Goal: Task Accomplishment & Management: Manage account settings

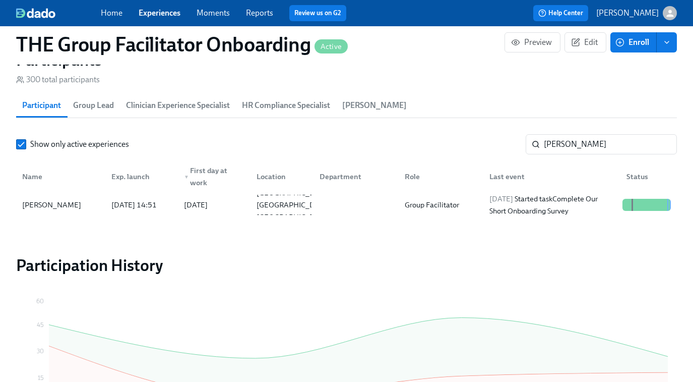
scroll to position [0, 15583]
click at [576, 149] on input "ashley k" at bounding box center [610, 144] width 133 height 20
paste input "Carole "Marie" Freelon"
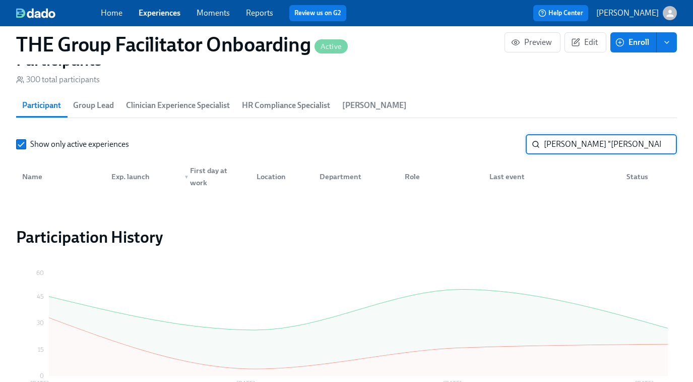
click at [593, 143] on input "Carole "Marie" Freelon" at bounding box center [610, 144] width 133 height 20
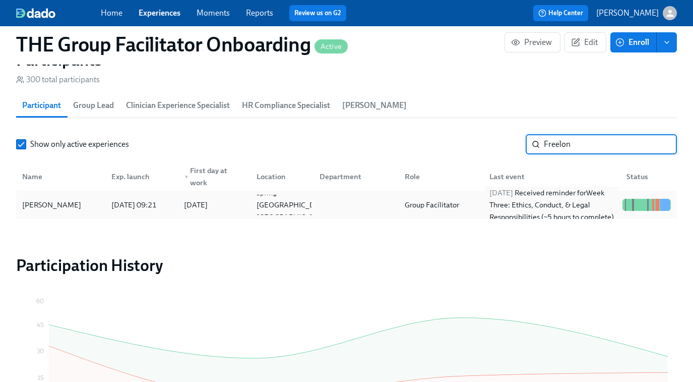
type input "Freelon"
click at [489, 210] on div "2025/08/15 Received reminder for Week Three: Ethics, Conduct, & Legal Responsib…" at bounding box center [552, 205] width 133 height 36
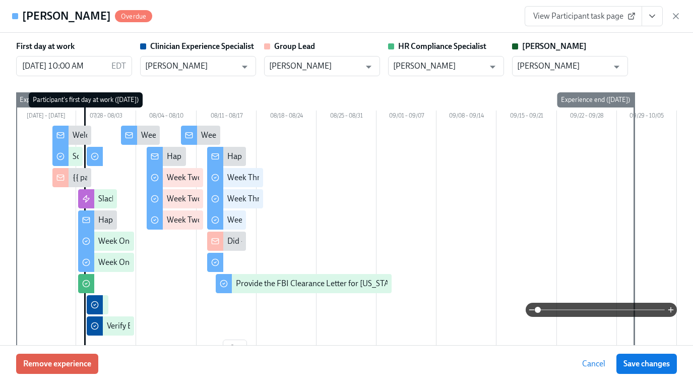
click at [572, 13] on span "View Participant task page" at bounding box center [583, 16] width 100 height 10
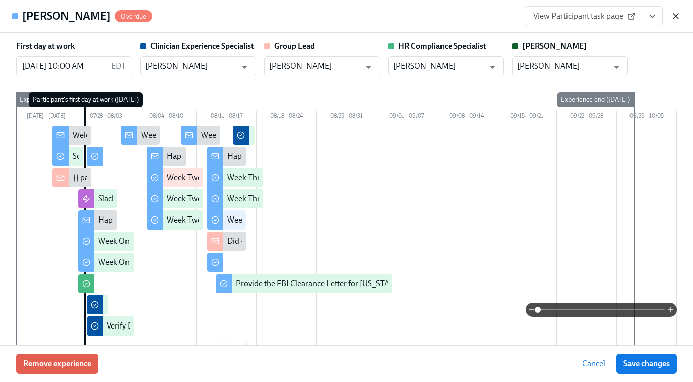
click at [680, 18] on icon "button" at bounding box center [676, 16] width 10 height 10
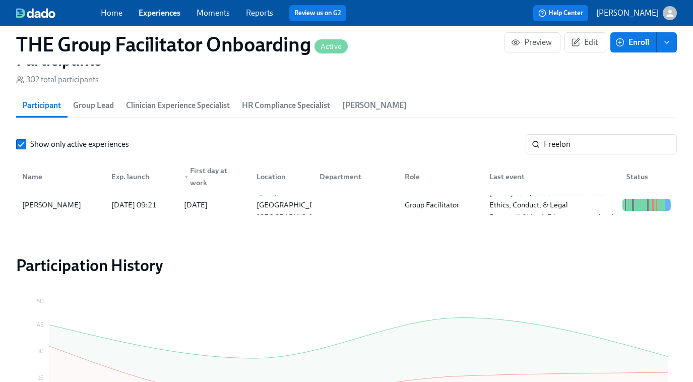
click at [152, 15] on link "Experiences" at bounding box center [160, 13] width 42 height 10
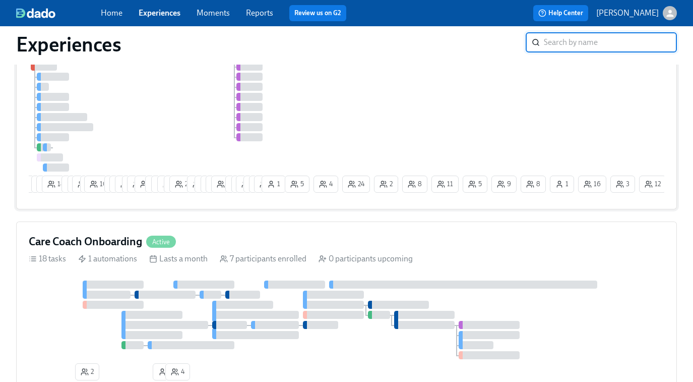
scroll to position [294, 0]
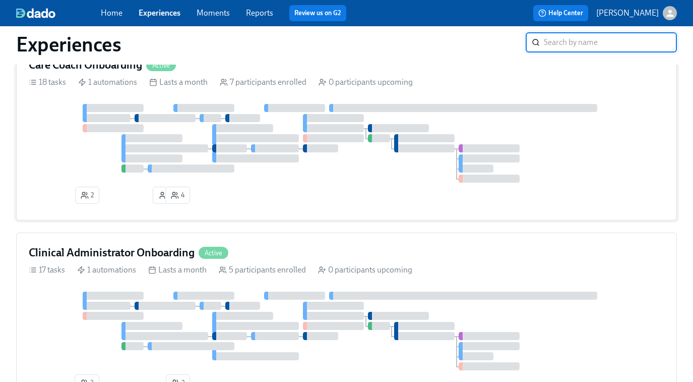
click at [256, 138] on div at bounding box center [255, 138] width 87 height 8
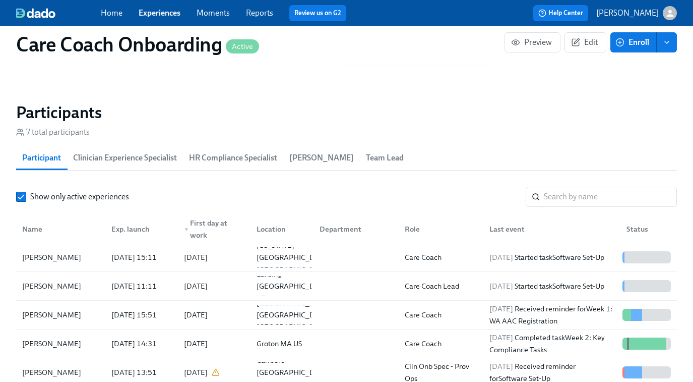
scroll to position [814, 0]
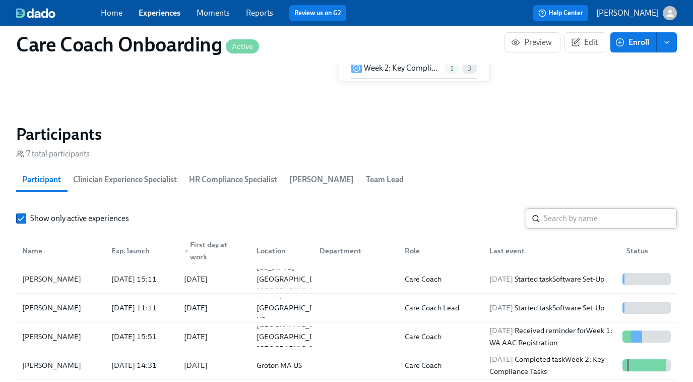
click at [549, 221] on input "search" at bounding box center [610, 218] width 133 height 20
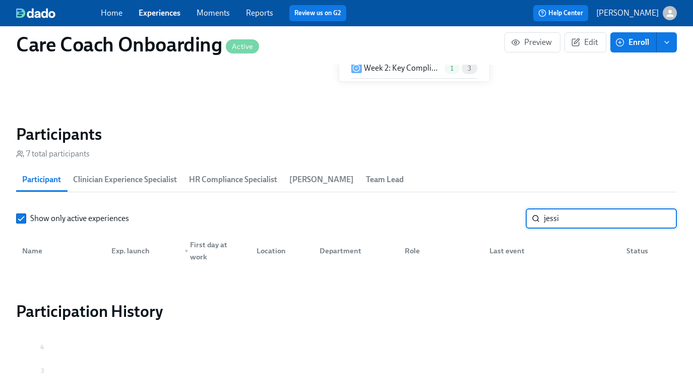
type input "jessi"
click at [163, 11] on link "Experiences" at bounding box center [160, 13] width 42 height 10
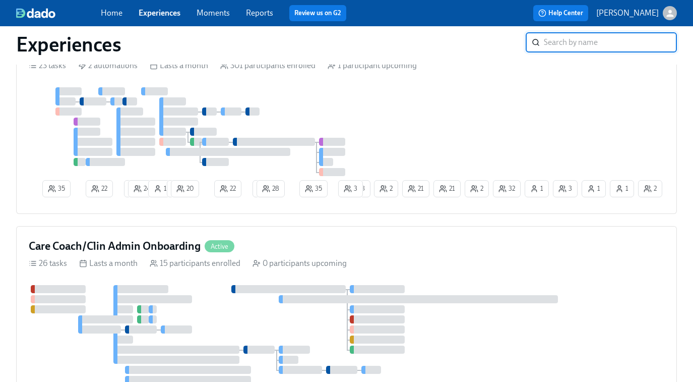
scroll to position [778, 0]
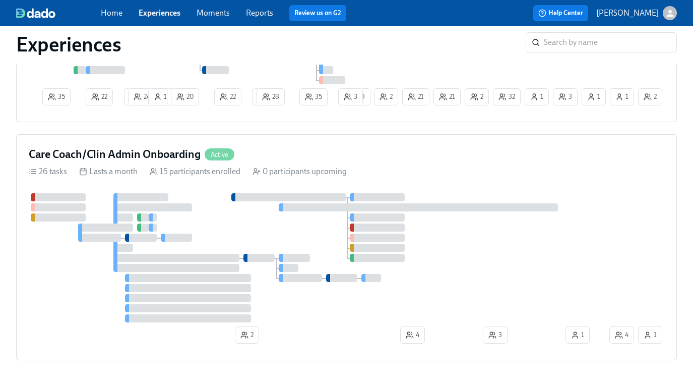
click at [210, 239] on div at bounding box center [318, 257] width 579 height 129
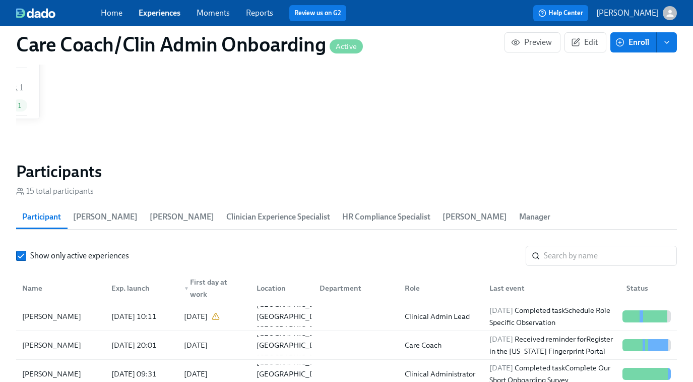
scroll to position [853, 0]
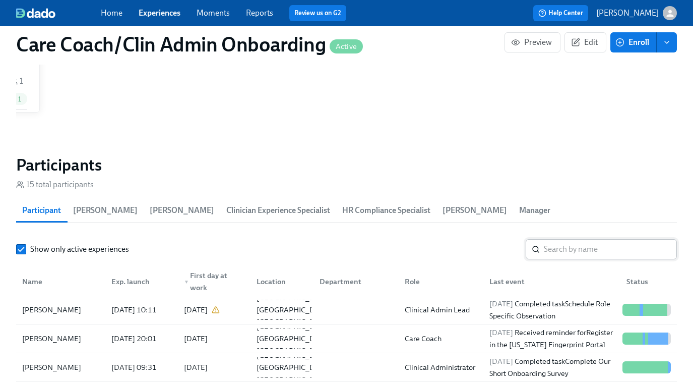
click at [556, 247] on input "search" at bounding box center [610, 249] width 133 height 20
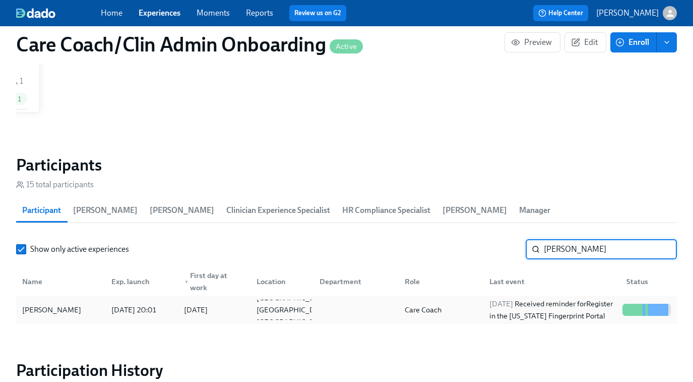
click at [597, 310] on div "2025/08/15 Received reminder for Register in the Arizona Fingerprint Portal" at bounding box center [552, 309] width 133 height 24
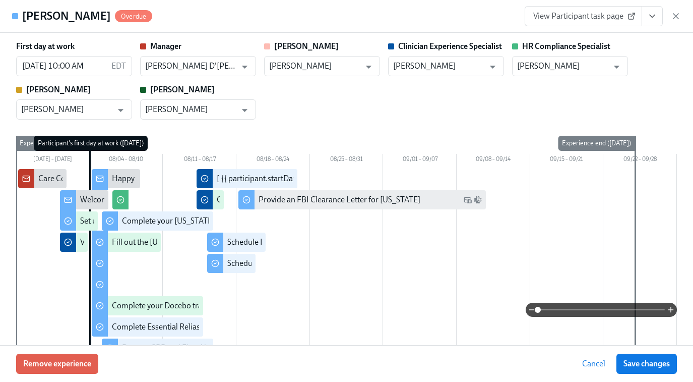
click at [611, 12] on span "View Participant task page" at bounding box center [583, 16] width 100 height 10
click at [677, 13] on icon "button" at bounding box center [676, 16] width 10 height 10
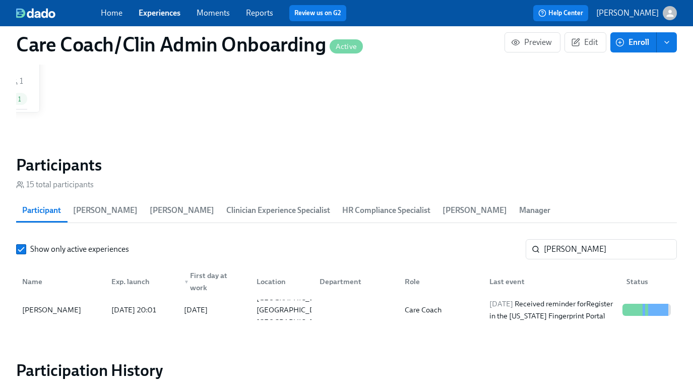
click at [572, 260] on div "Show only active experiences jessica ​ Name Exp. launch ▼ First day at work Loc…" at bounding box center [346, 281] width 661 height 85
click at [573, 249] on input "jessica" at bounding box center [610, 249] width 133 height 20
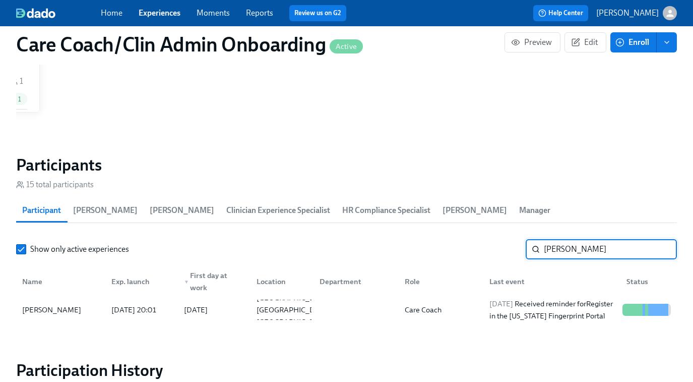
click at [573, 249] on input "jessica" at bounding box center [610, 249] width 133 height 20
paste input "[PERSON_NAME]"
type input "[PERSON_NAME]"
click at [433, 312] on div "Clinical Admin Lead" at bounding box center [437, 310] width 73 height 12
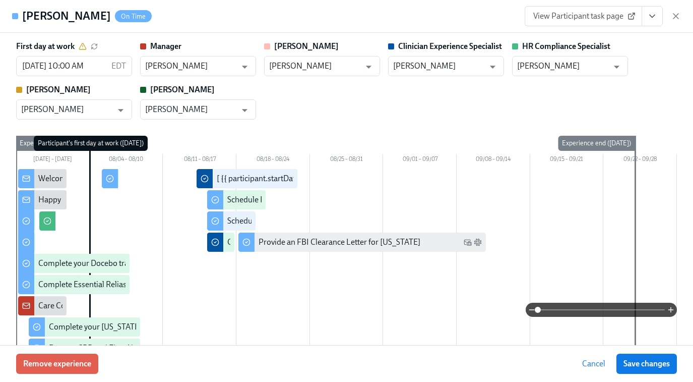
click at [585, 17] on span "View Participant task page" at bounding box center [583, 16] width 100 height 10
click at [653, 17] on icon "View task page" at bounding box center [652, 16] width 10 height 10
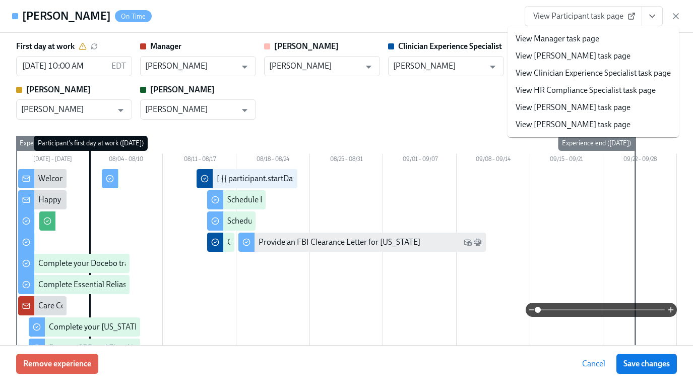
click at [582, 89] on link "View HR Compliance Specialist task page" at bounding box center [586, 90] width 140 height 11
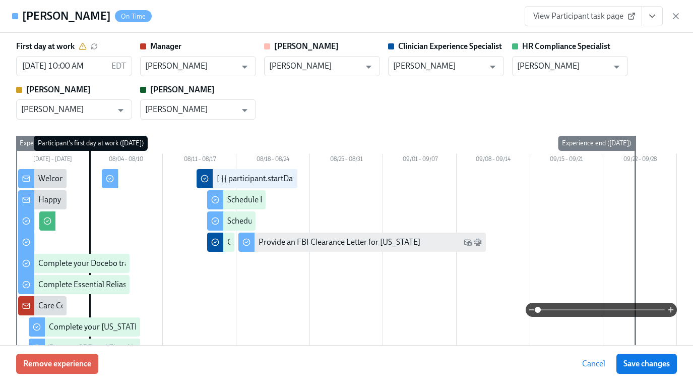
click at [655, 16] on icon "View task page" at bounding box center [652, 16] width 10 height 10
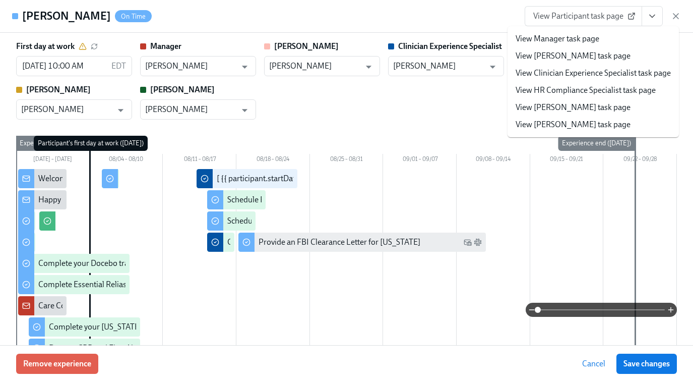
click at [569, 72] on link "View Clinician Experience Specialist task page" at bounding box center [593, 73] width 155 height 11
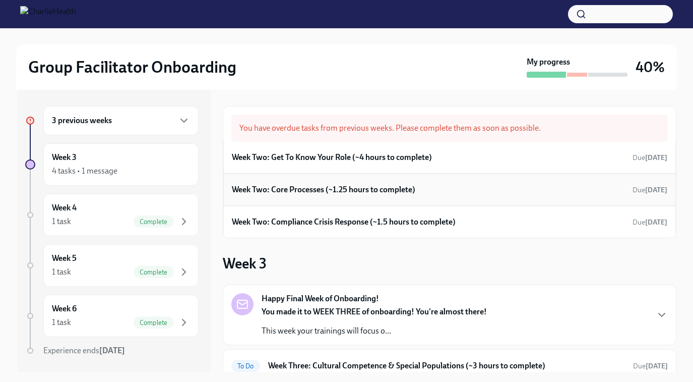
click at [366, 192] on h6 "Week Two: Core Processes (~1.25 hours to complete)" at bounding box center [324, 189] width 184 height 11
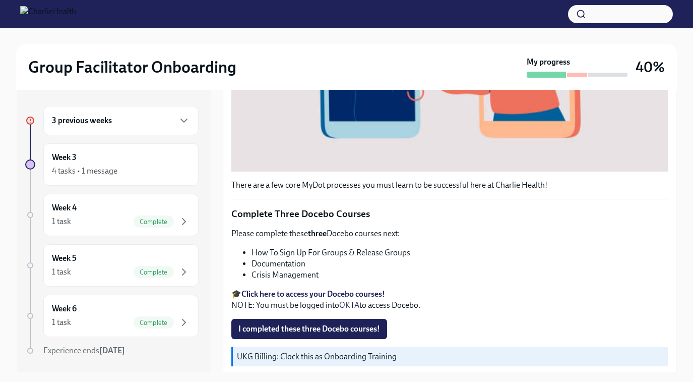
scroll to position [390, 0]
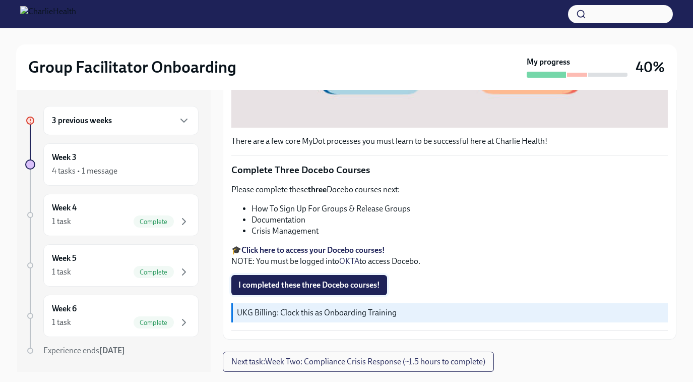
click at [340, 283] on span "I completed these three Docebo courses!" at bounding box center [310, 285] width 142 height 10
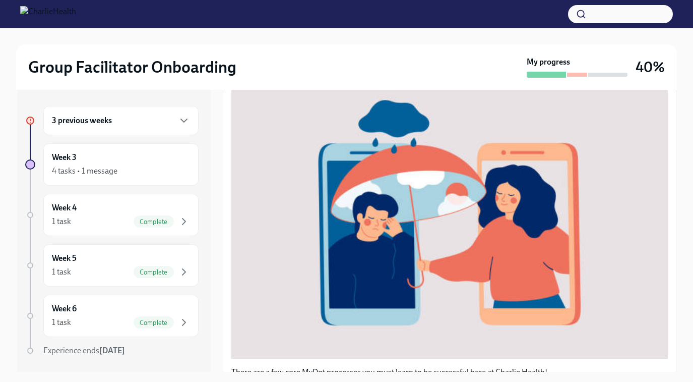
scroll to position [3, 0]
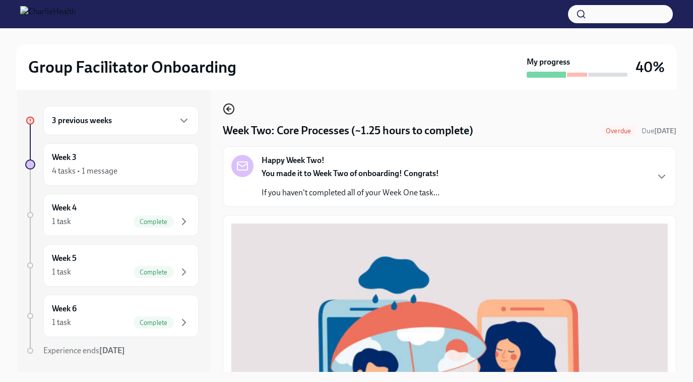
click at [228, 104] on circle "button" at bounding box center [229, 109] width 10 height 10
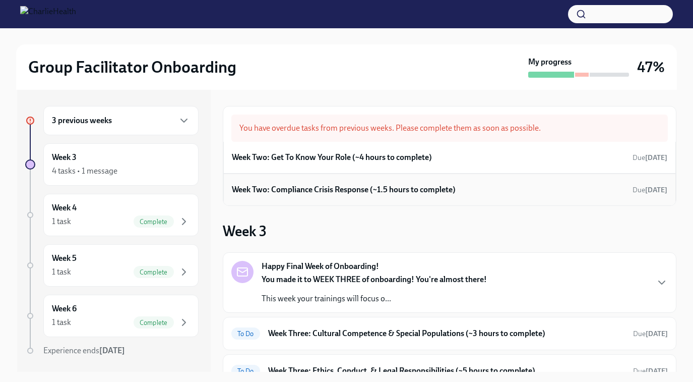
click at [322, 190] on h6 "Week Two: Compliance Crisis Response (~1.5 hours to complete)" at bounding box center [344, 189] width 224 height 11
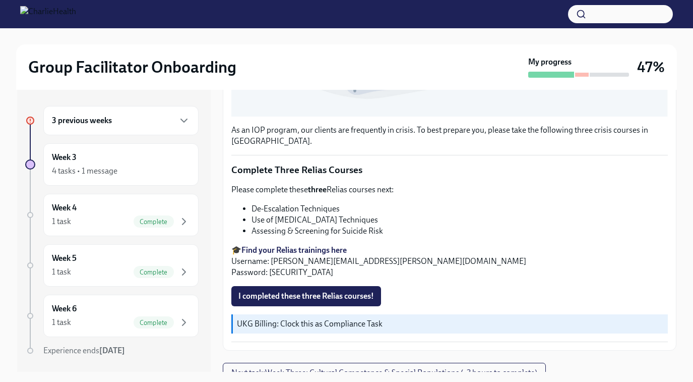
scroll to position [384, 0]
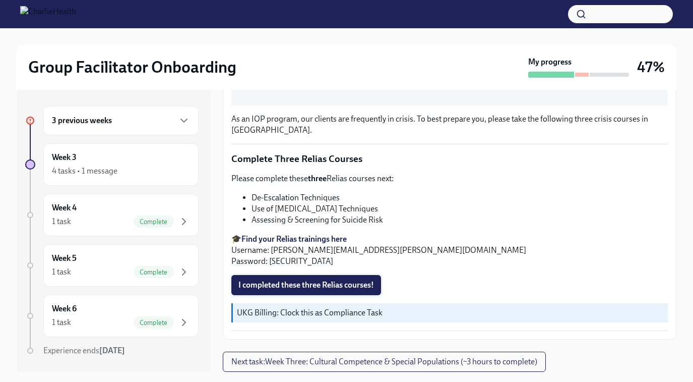
click at [336, 284] on span "I completed these three Relias courses!" at bounding box center [307, 285] width 136 height 10
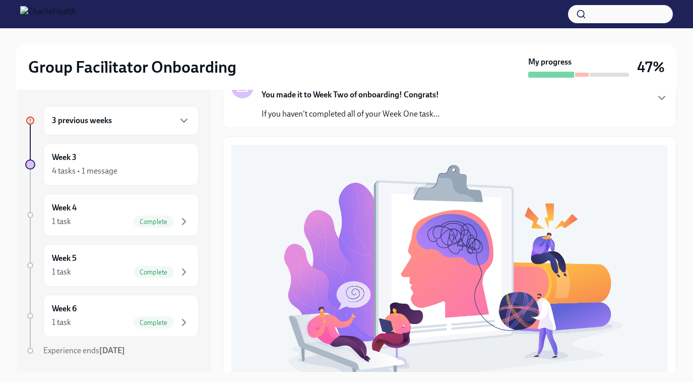
scroll to position [0, 0]
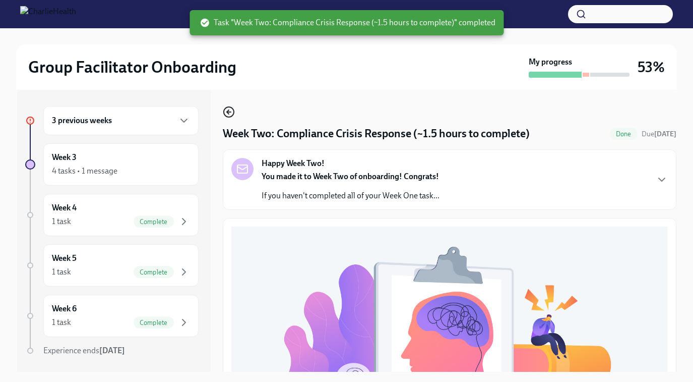
click at [230, 110] on icon "button" at bounding box center [229, 112] width 12 height 12
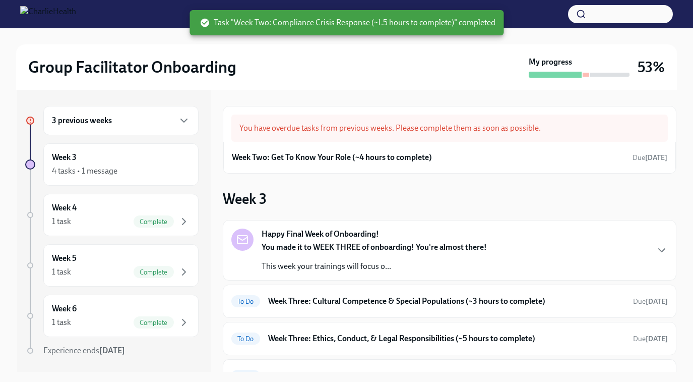
scroll to position [52, 0]
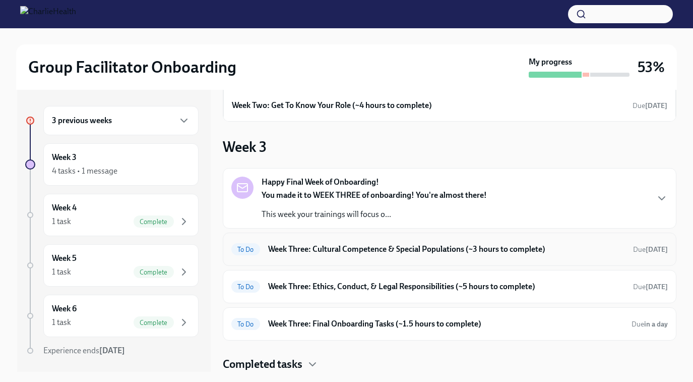
click at [365, 252] on h6 "Week Three: Cultural Competence & Special Populations (~3 hours to complete)" at bounding box center [446, 249] width 357 height 11
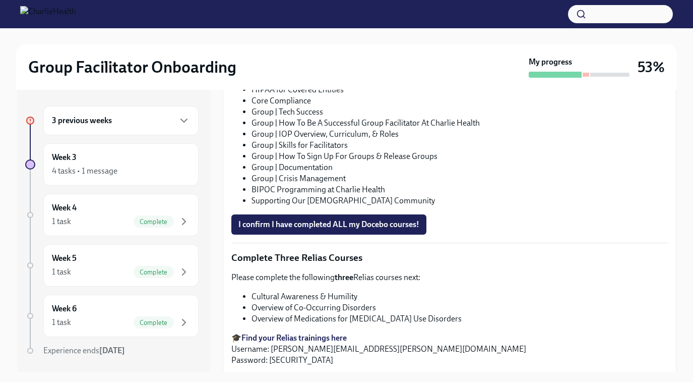
scroll to position [652, 0]
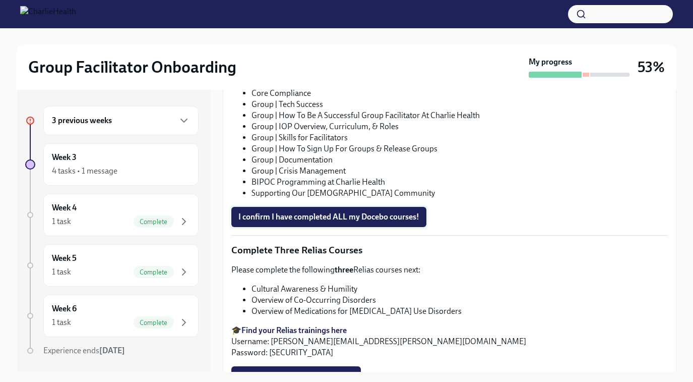
click at [304, 222] on span "I confirm I have completed ALL my Docebo courses!" at bounding box center [329, 217] width 181 height 10
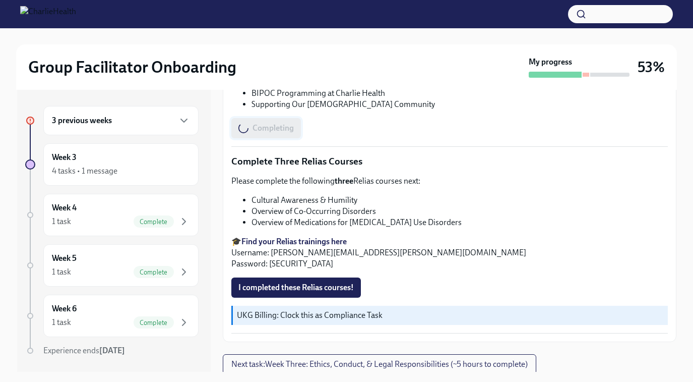
scroll to position [759, 0]
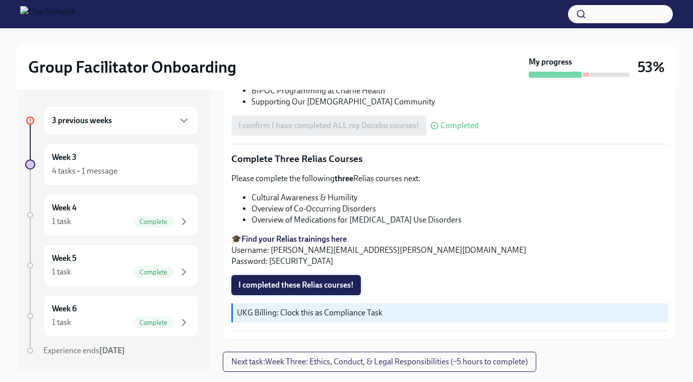
click at [294, 282] on span "I completed these Relias courses!" at bounding box center [296, 285] width 115 height 10
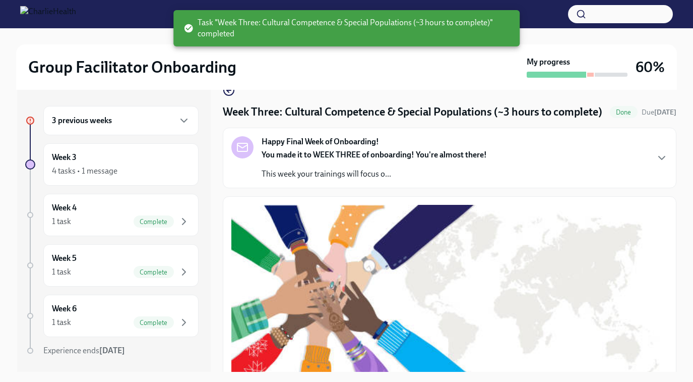
scroll to position [0, 0]
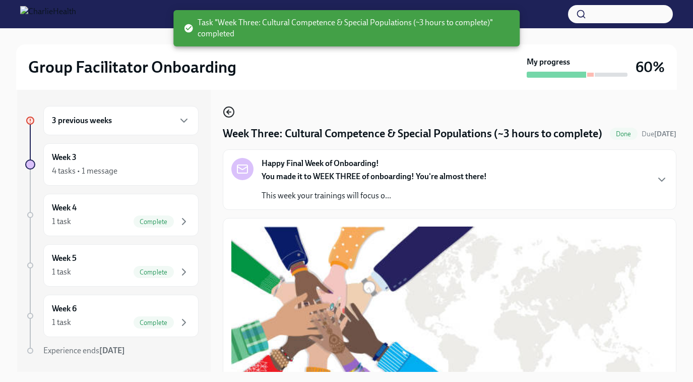
click at [229, 112] on icon "button" at bounding box center [229, 112] width 4 height 0
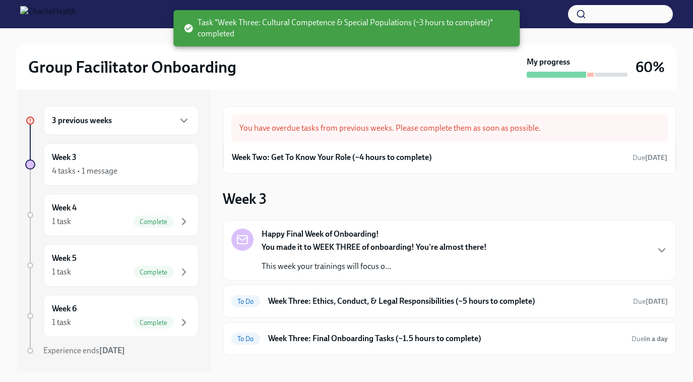
scroll to position [15, 0]
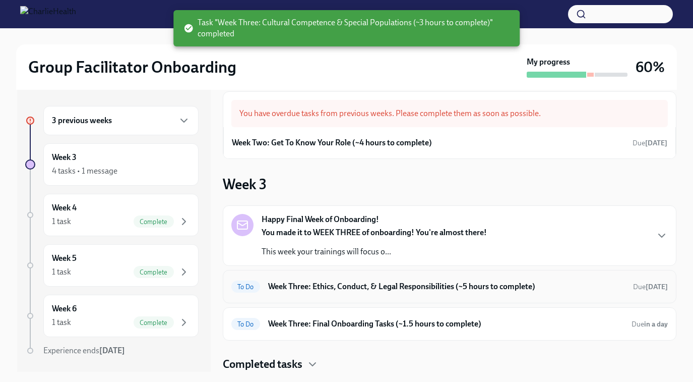
click at [323, 283] on h6 "Week Three: Ethics, Conduct, & Legal Responsibilities (~5 hours to complete)" at bounding box center [446, 286] width 357 height 11
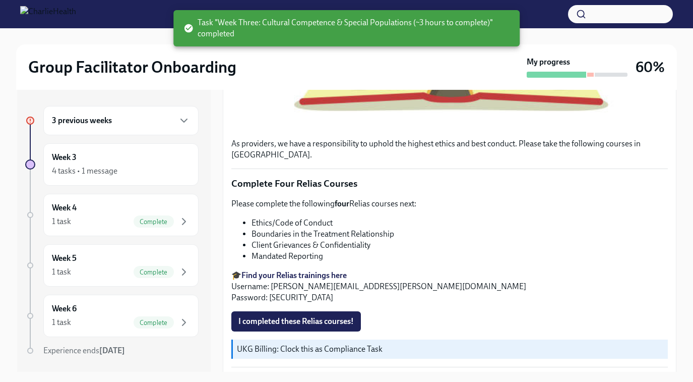
scroll to position [415, 0]
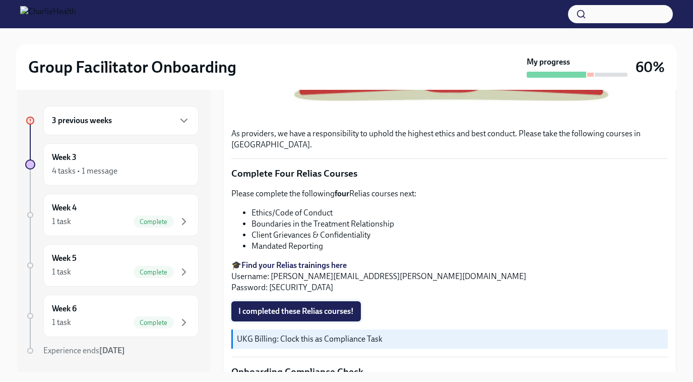
click at [289, 306] on span "I completed these Relias courses!" at bounding box center [296, 311] width 115 height 10
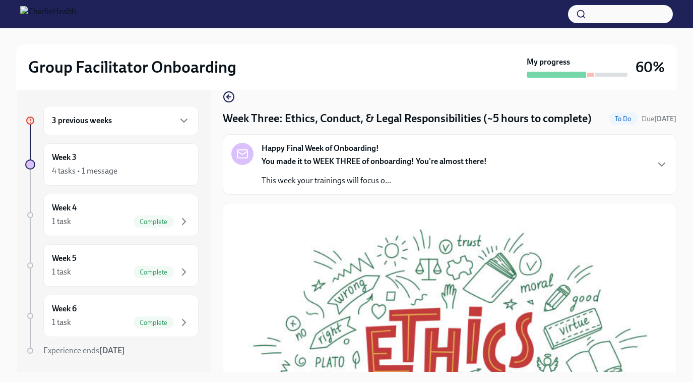
scroll to position [0, 0]
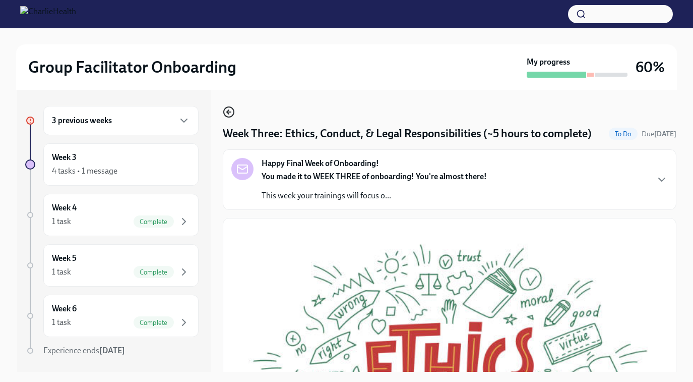
click at [228, 113] on icon "button" at bounding box center [229, 112] width 12 height 12
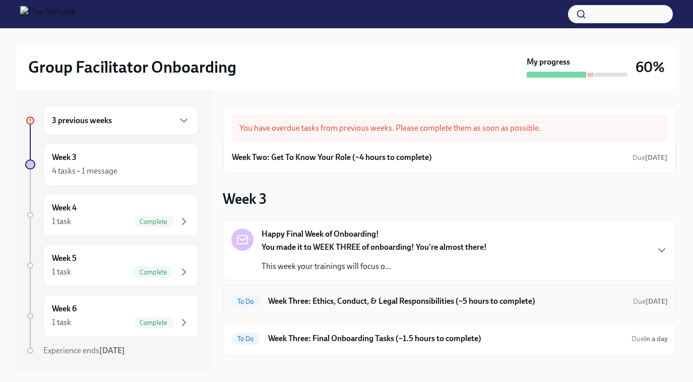
scroll to position [15, 0]
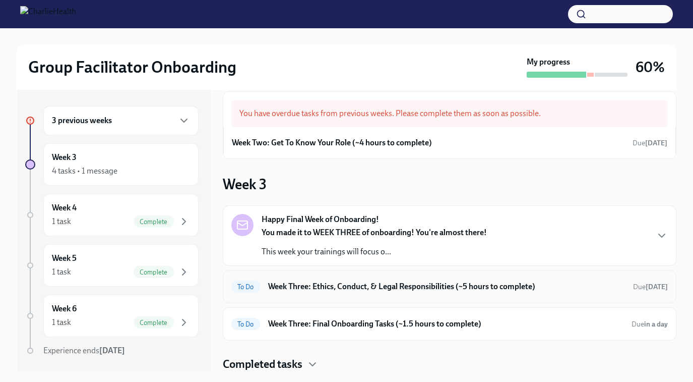
click at [320, 288] on h6 "Week Three: Ethics, Conduct, & Legal Responsibilities (~5 hours to complete)" at bounding box center [446, 286] width 357 height 11
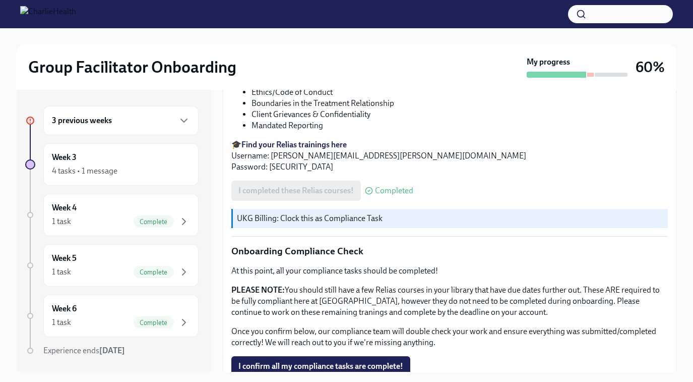
scroll to position [579, 0]
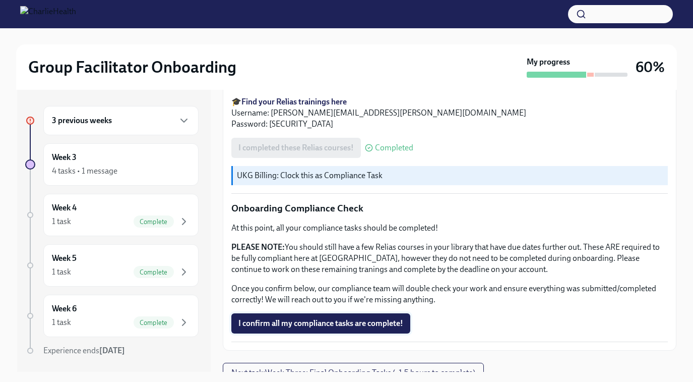
click at [319, 318] on span "I confirm all my compliance tasks are complete!" at bounding box center [321, 323] width 165 height 10
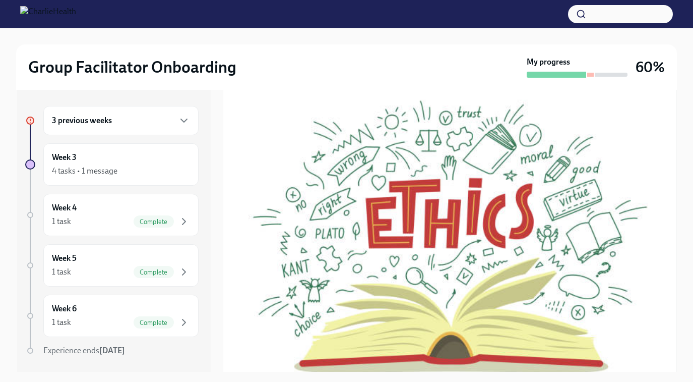
scroll to position [0, 0]
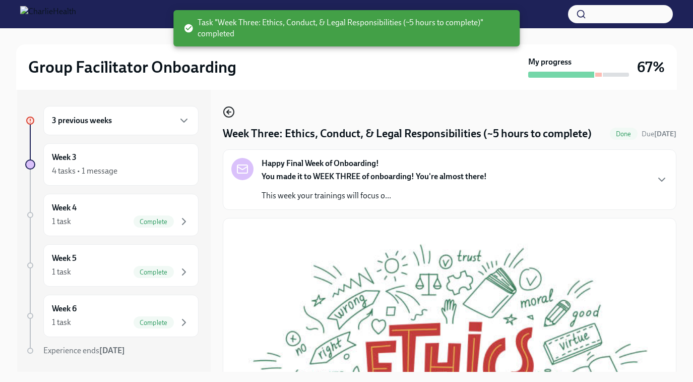
click at [228, 111] on icon "button" at bounding box center [228, 112] width 2 height 4
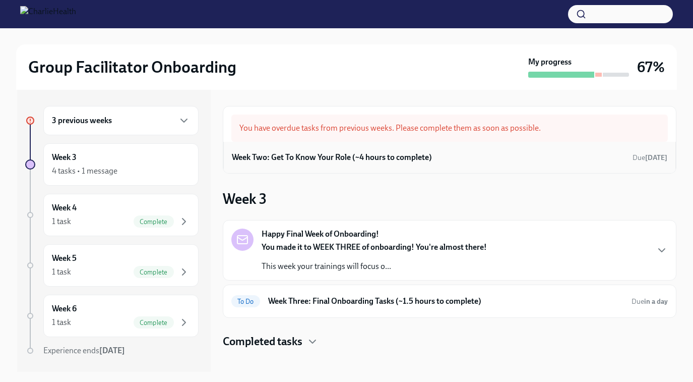
click at [308, 162] on h6 "Week Two: Get To Know Your Role (~4 hours to complete)" at bounding box center [332, 157] width 200 height 11
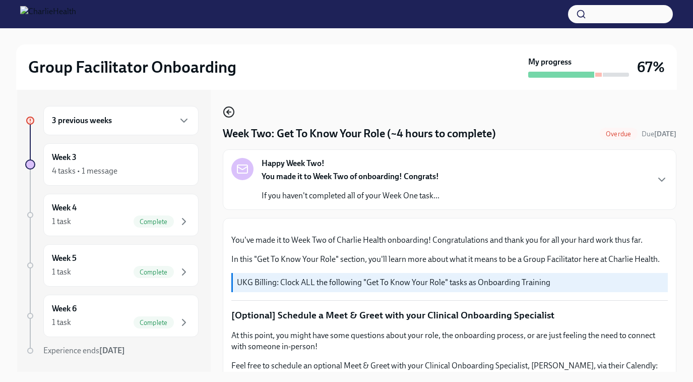
click at [228, 109] on icon "button" at bounding box center [229, 112] width 12 height 12
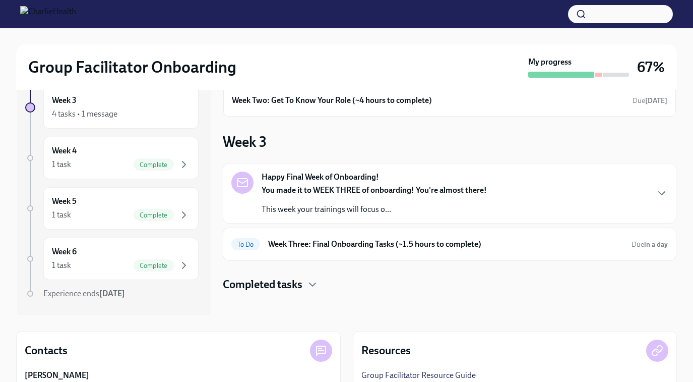
scroll to position [58, 0]
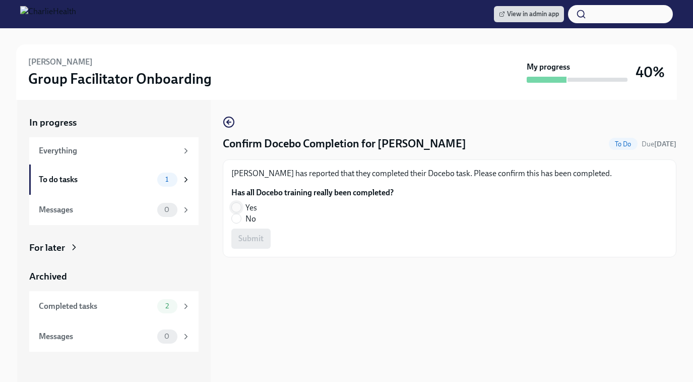
click at [233, 206] on input "Yes" at bounding box center [236, 207] width 9 height 9
radio input "true"
click at [247, 237] on span "Submit" at bounding box center [251, 238] width 25 height 10
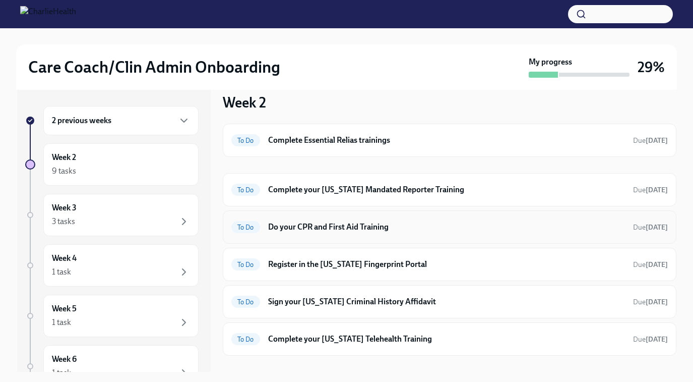
scroll to position [11, 0]
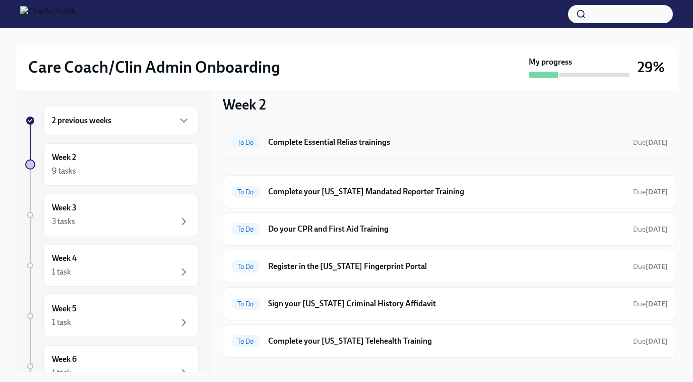
click at [423, 144] on h6 "Complete Essential Relias trainings" at bounding box center [446, 142] width 357 height 11
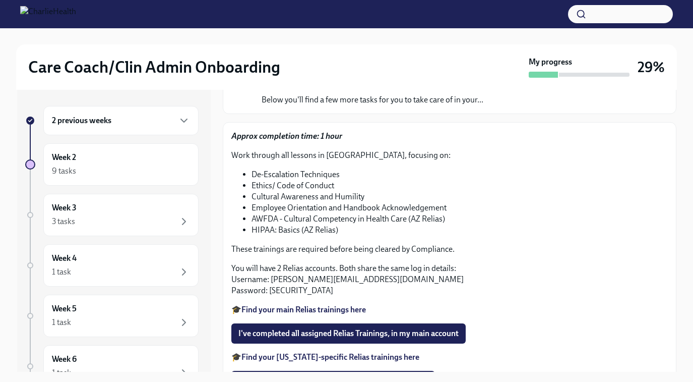
scroll to position [164, 0]
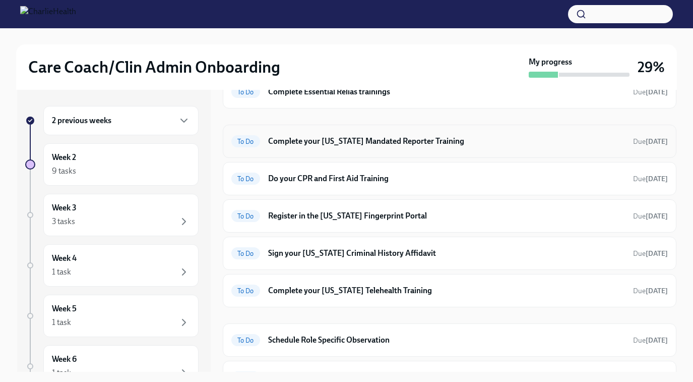
scroll to position [114, 0]
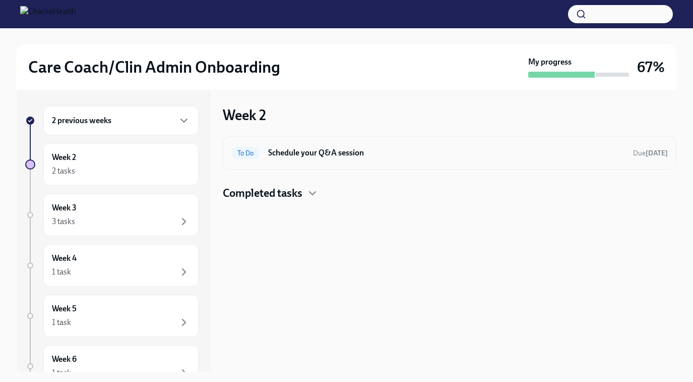
click at [446, 151] on h6 "Schedule your Q&A session" at bounding box center [446, 152] width 357 height 11
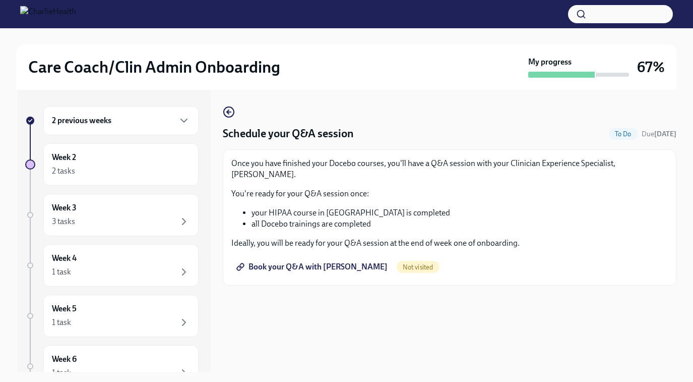
click at [308, 262] on span "Book your Q&A with Keenan Nessl" at bounding box center [313, 267] width 149 height 10
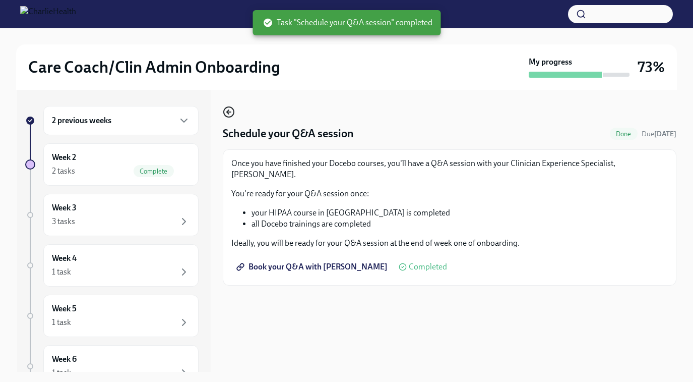
click at [229, 113] on icon "button" at bounding box center [229, 112] width 12 height 12
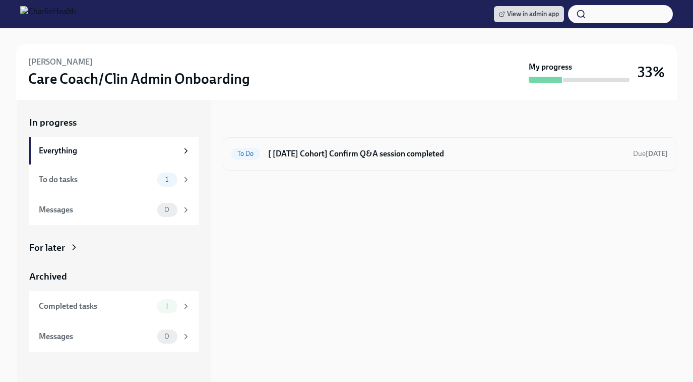
click at [343, 149] on h6 "[ [DATE] Cohort] Confirm Q&A session completed" at bounding box center [446, 153] width 357 height 11
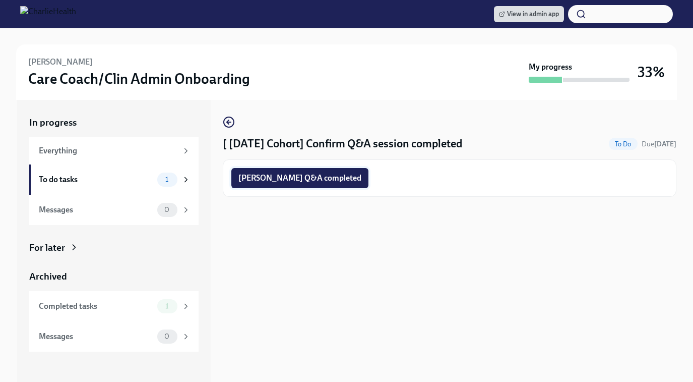
click at [317, 178] on span "[PERSON_NAME] Q&A completed" at bounding box center [300, 178] width 123 height 10
